Goal: Complete application form

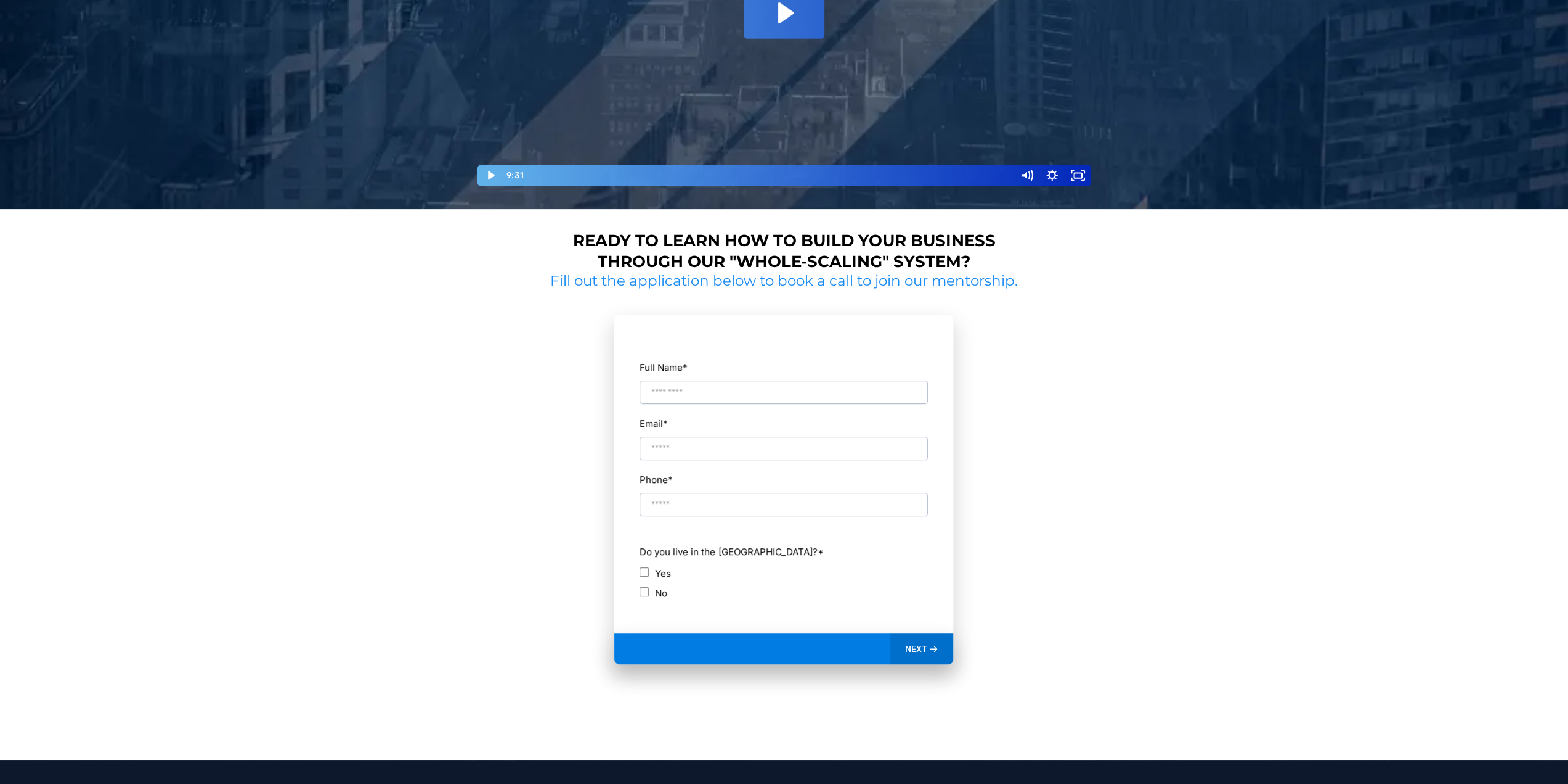
scroll to position [414, 0]
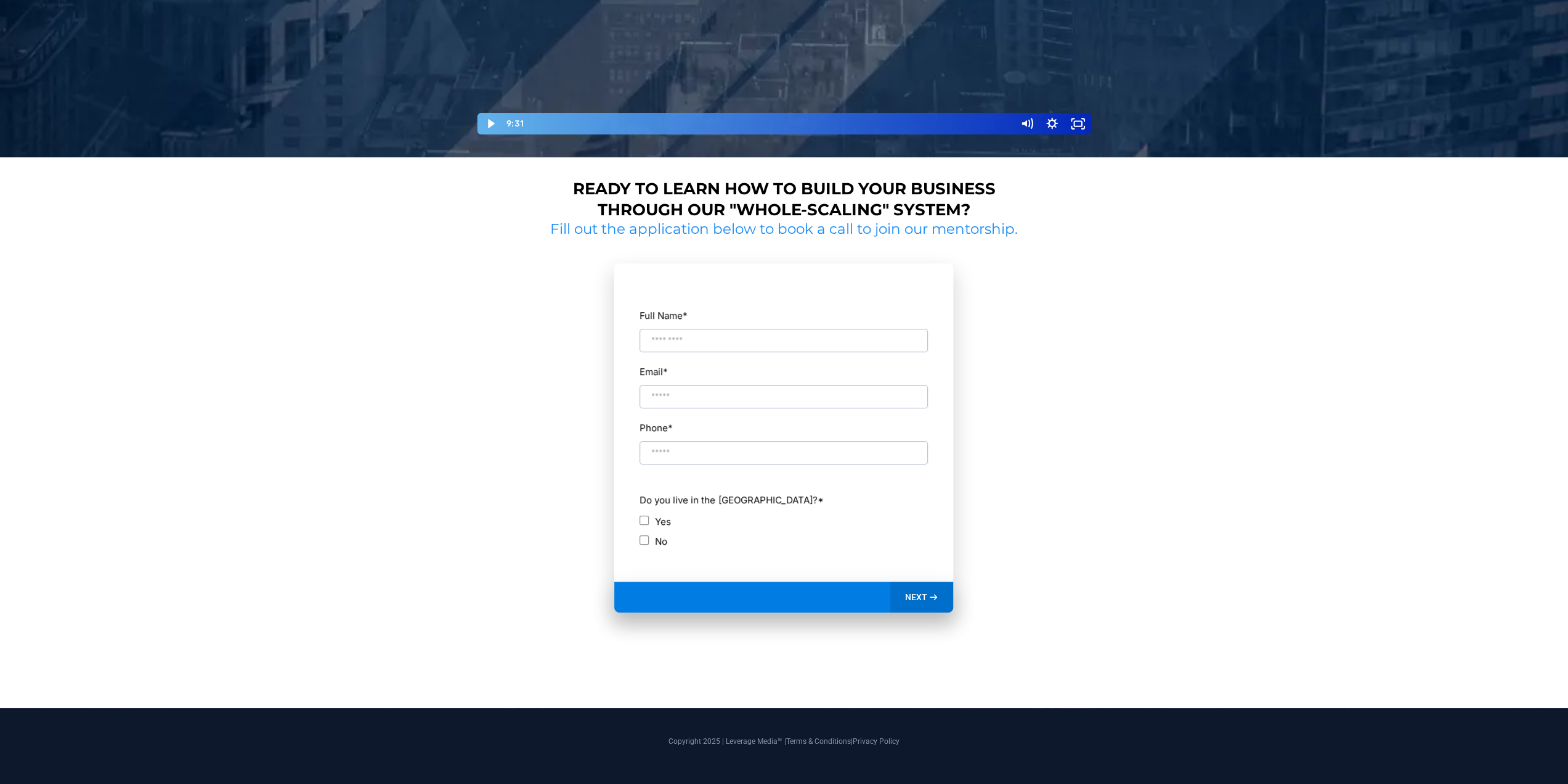
click at [694, 341] on input "Full Name *" at bounding box center [784, 341] width 289 height 24
click at [843, 297] on div "Full Name * Email * Phone * ch Do you live in the [GEOGRAPHIC_DATA]? * Yes No" at bounding box center [784, 429] width 289 height 304
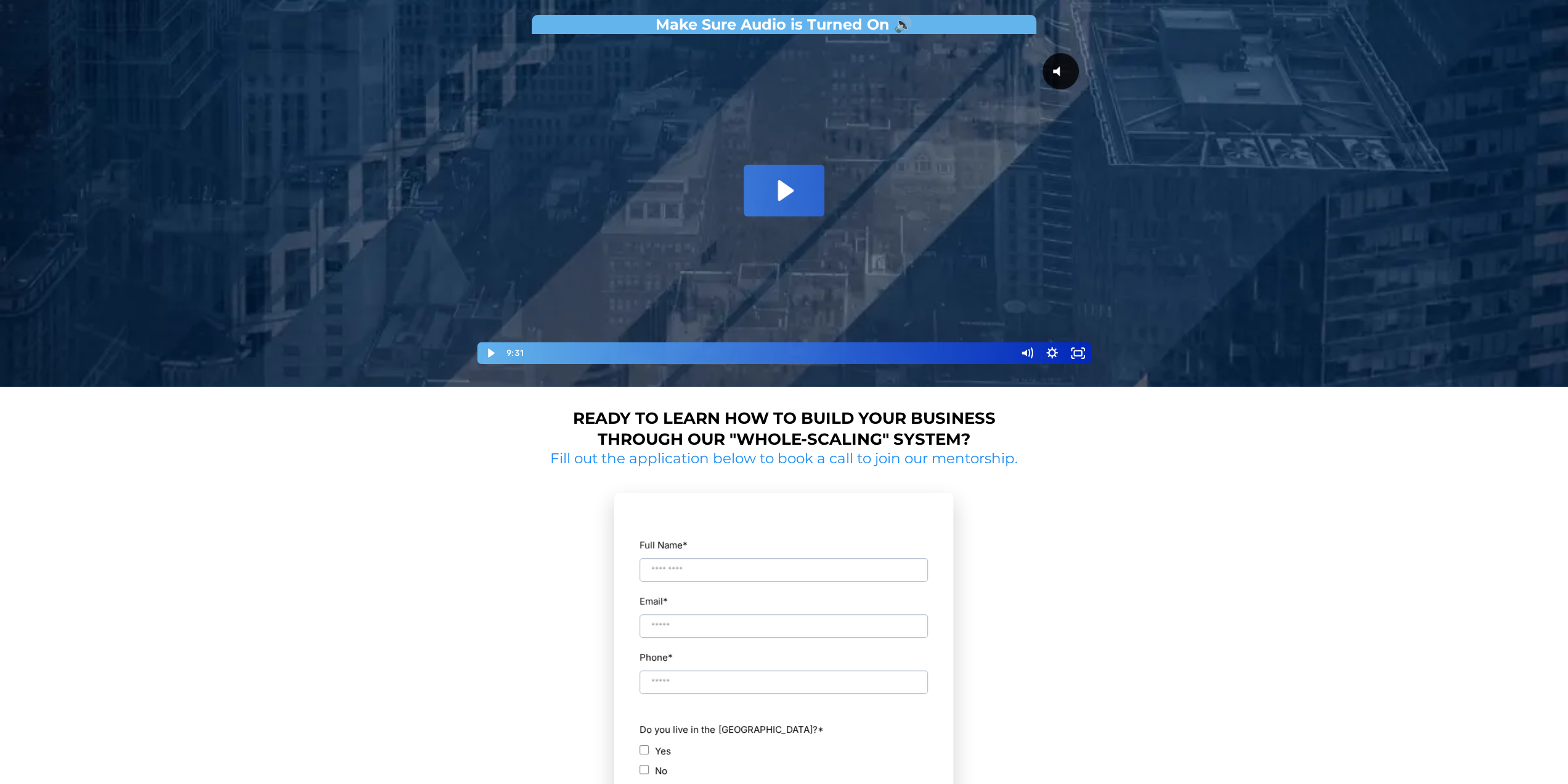
scroll to position [370, 0]
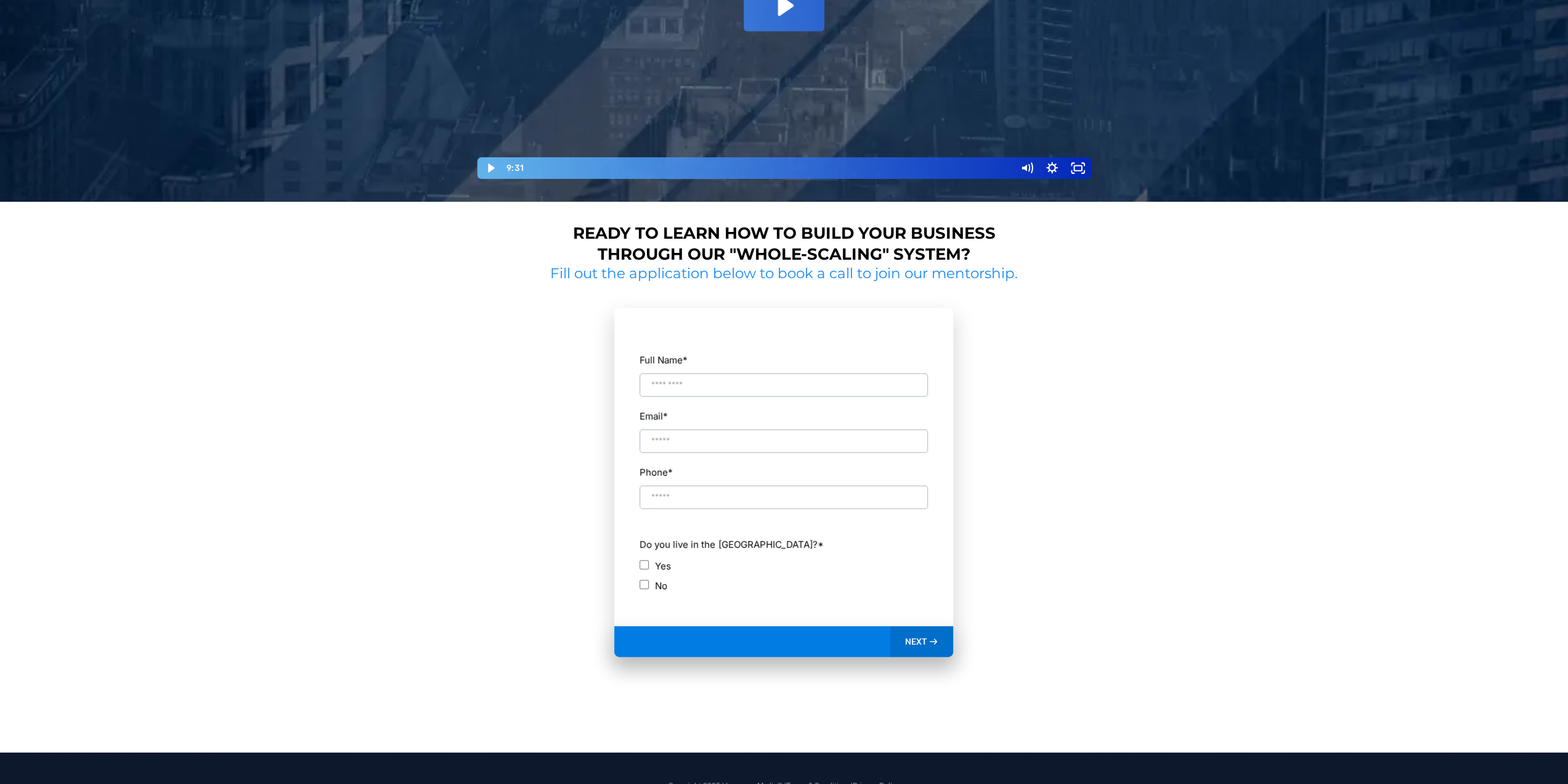
click at [668, 380] on input "Full Name *" at bounding box center [784, 385] width 289 height 24
click at [646, 338] on div "Full Name * Email * Phone * ch Do you live in the [GEOGRAPHIC_DATA]? * Yes No" at bounding box center [784, 473] width 289 height 304
drag, startPoint x: 646, startPoint y: 338, endPoint x: 639, endPoint y: 338, distance: 7.0
click at [646, 338] on div "Full Name * Email * Phone * ch Do you live in the [GEOGRAPHIC_DATA]? * Yes No" at bounding box center [784, 473] width 289 height 304
